Goal: Task Accomplishment & Management: Use online tool/utility

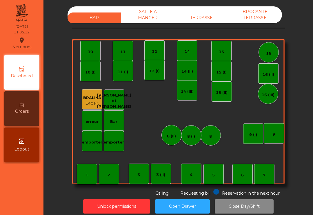
click at [203, 19] on div "TERRASSE" at bounding box center [202, 17] width 54 height 11
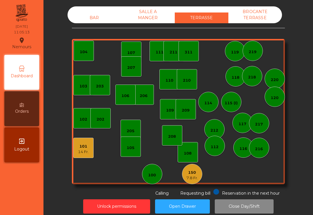
click at [186, 173] on div "150 7.8 Fr." at bounding box center [192, 174] width 20 height 20
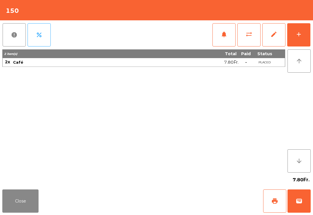
click at [275, 202] on span "print" at bounding box center [275, 200] width 7 height 7
click at [11, 192] on button "Close" at bounding box center [20, 200] width 36 height 23
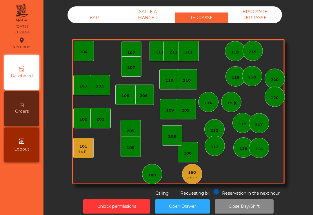
click at [101, 120] on div "202" at bounding box center [101, 119] width 8 height 6
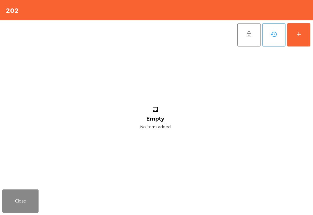
click at [302, 36] on div "add" at bounding box center [299, 34] width 7 height 7
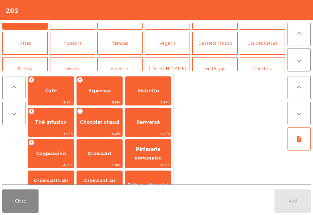
click at [71, 60] on button "Bières" at bounding box center [73, 68] width 46 height 23
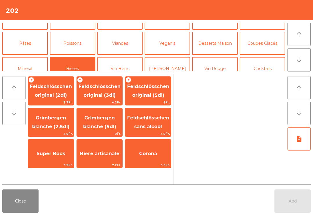
scroll to position [23, 0]
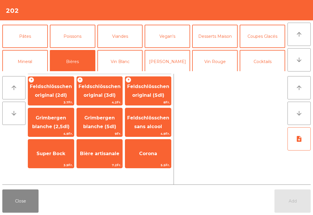
click at [102, 93] on span "Feldschlösschen original (3dl)" at bounding box center [100, 91] width 42 height 14
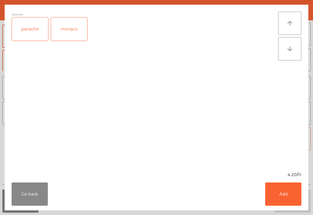
click at [282, 188] on button "Add" at bounding box center [284, 193] width 36 height 23
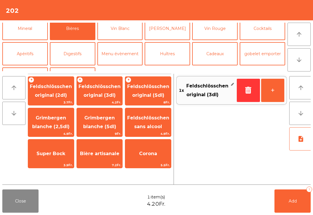
click at [123, 40] on button "Vin Blanc" at bounding box center [121, 28] width 46 height 23
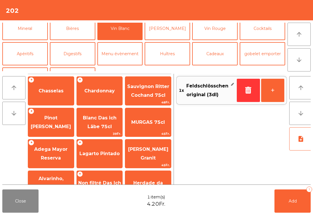
scroll to position [44, 0]
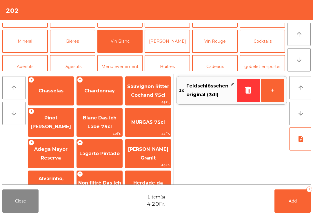
click at [51, 98] on span "Chasselas" at bounding box center [51, 91] width 46 height 16
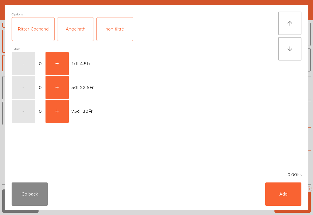
click at [60, 61] on button "+" at bounding box center [57, 63] width 23 height 23
click at [272, 191] on button "Add" at bounding box center [284, 193] width 36 height 23
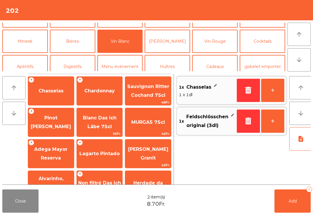
click at [277, 93] on button "+" at bounding box center [273, 90] width 23 height 23
click at [304, 208] on button "Add 4" at bounding box center [293, 200] width 36 height 23
